Goal: Book appointment/travel/reservation

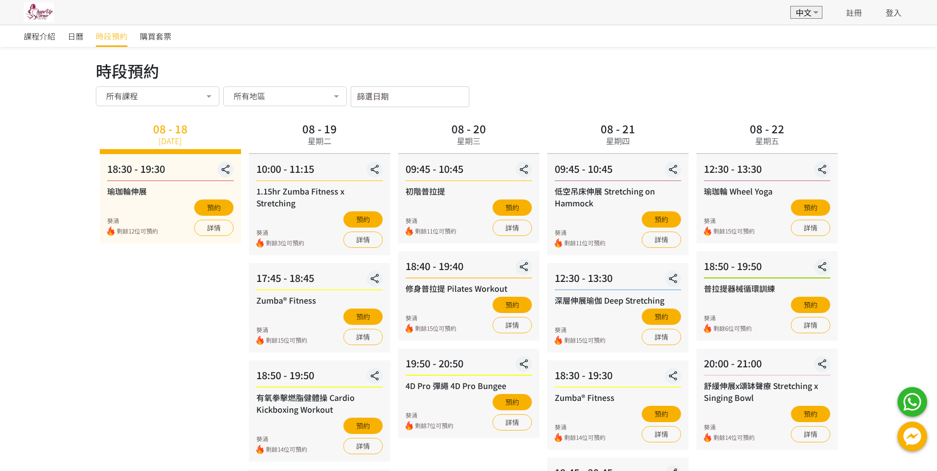
click at [114, 38] on span "時段預約" at bounding box center [112, 36] width 32 height 12
click at [124, 41] on span "時段預約" at bounding box center [112, 36] width 32 height 12
click at [93, 32] on div "日曆" at bounding box center [82, 36] width 28 height 22
click at [101, 38] on span "時段預約" at bounding box center [112, 36] width 32 height 12
click at [109, 31] on span "時段預約" at bounding box center [112, 36] width 32 height 12
